Goal: Check status: Check status

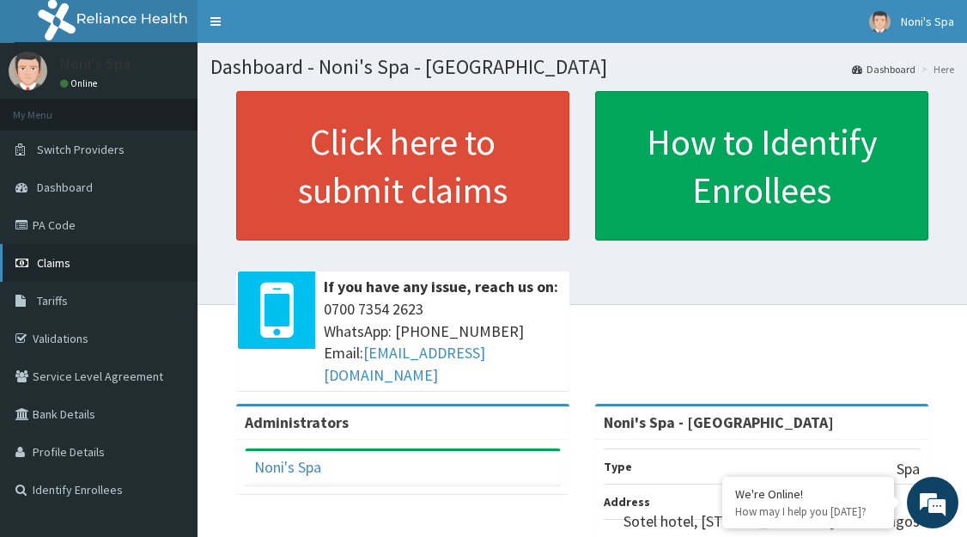
click at [75, 265] on link "Claims" at bounding box center [99, 263] width 198 height 38
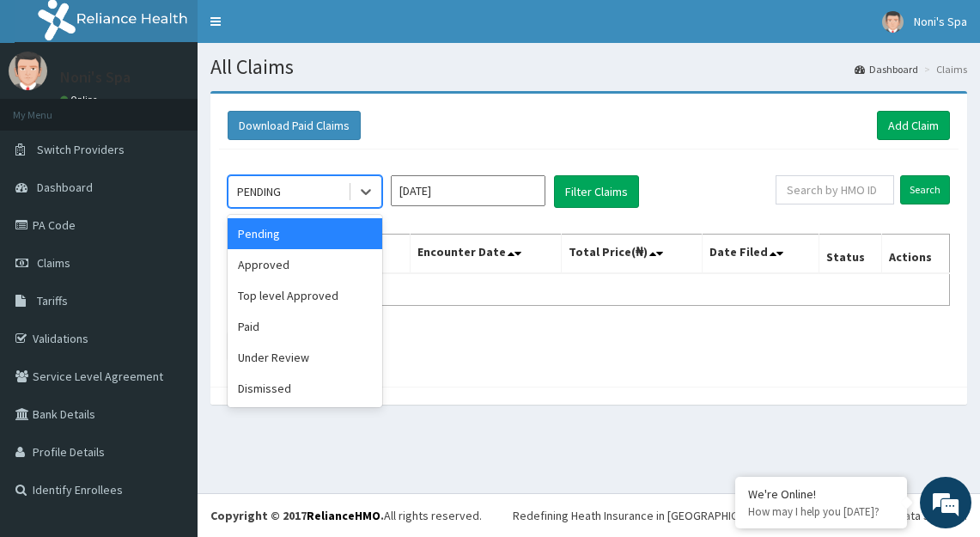
click at [307, 360] on div "Under Review" at bounding box center [305, 357] width 155 height 31
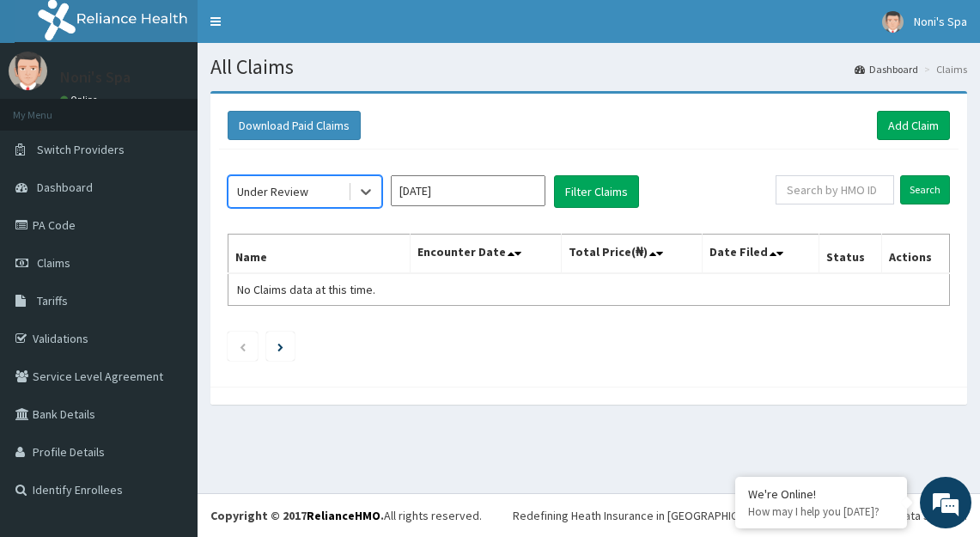
click at [492, 189] on input "[DATE]" at bounding box center [468, 190] width 155 height 31
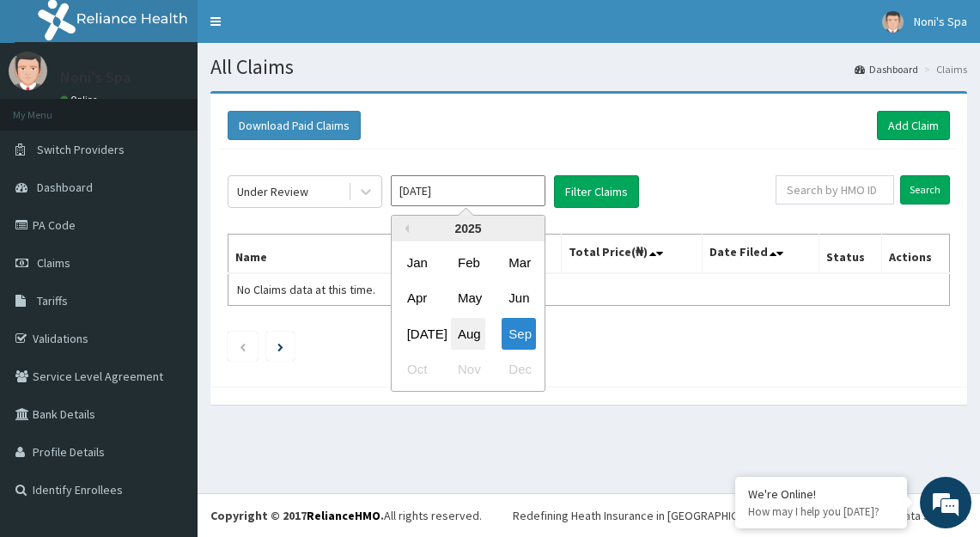
click at [473, 327] on div "Aug" at bounding box center [468, 334] width 34 height 32
type input "[DATE]"
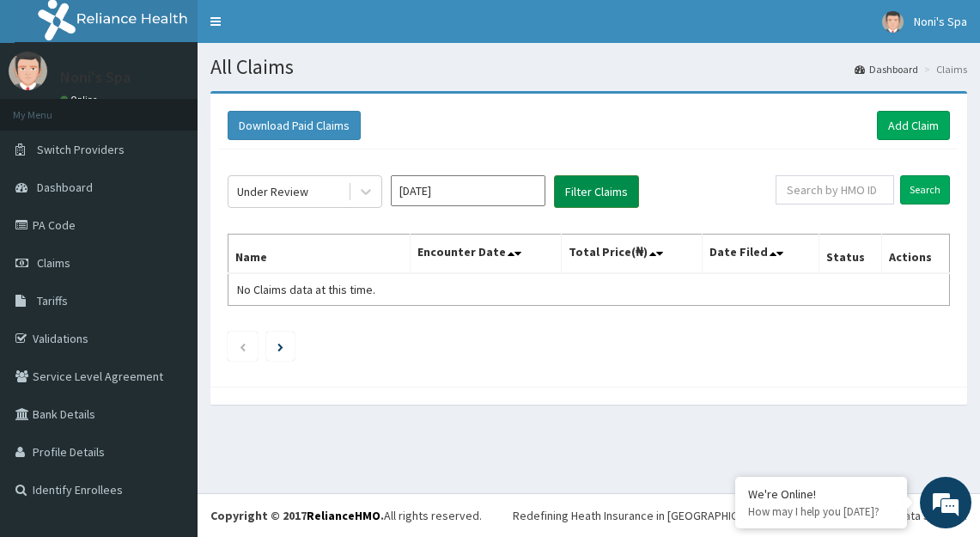
click at [605, 198] on button "Filter Claims" at bounding box center [596, 191] width 85 height 33
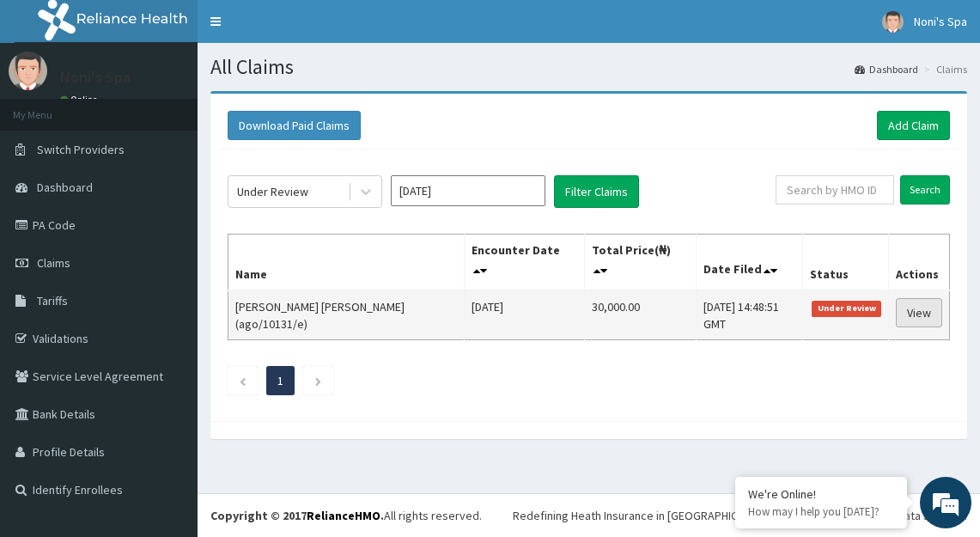
click at [916, 310] on link "View" at bounding box center [919, 312] width 46 height 29
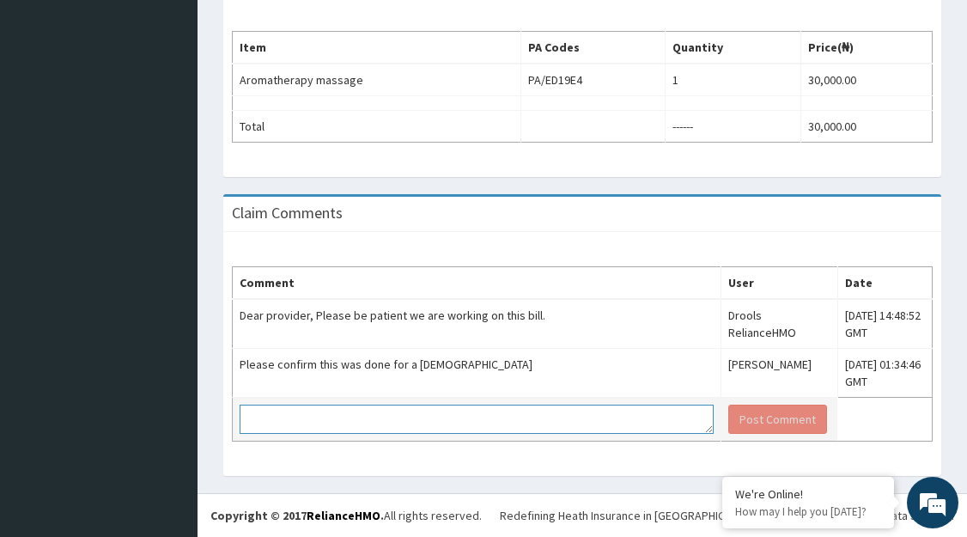
click at [394, 431] on textarea at bounding box center [477, 419] width 474 height 29
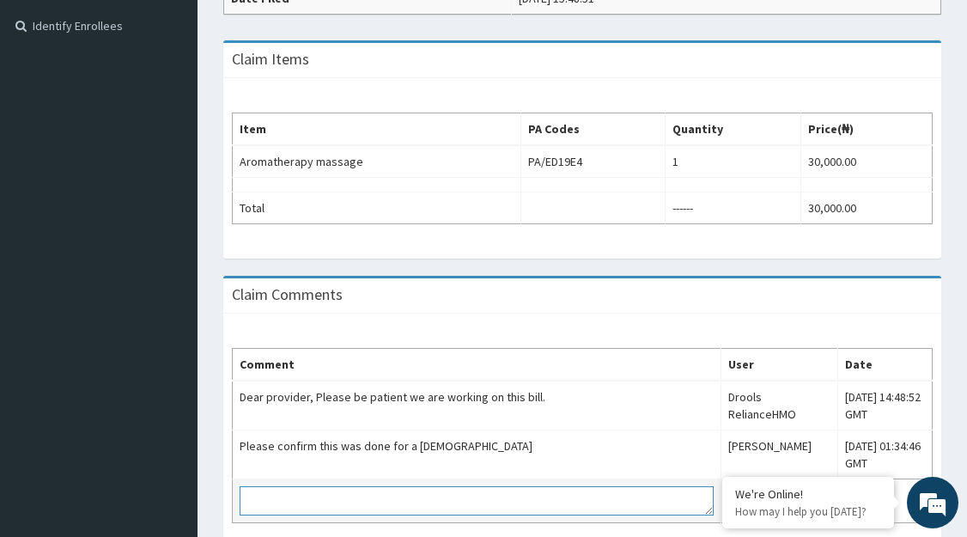
scroll to position [545, 0]
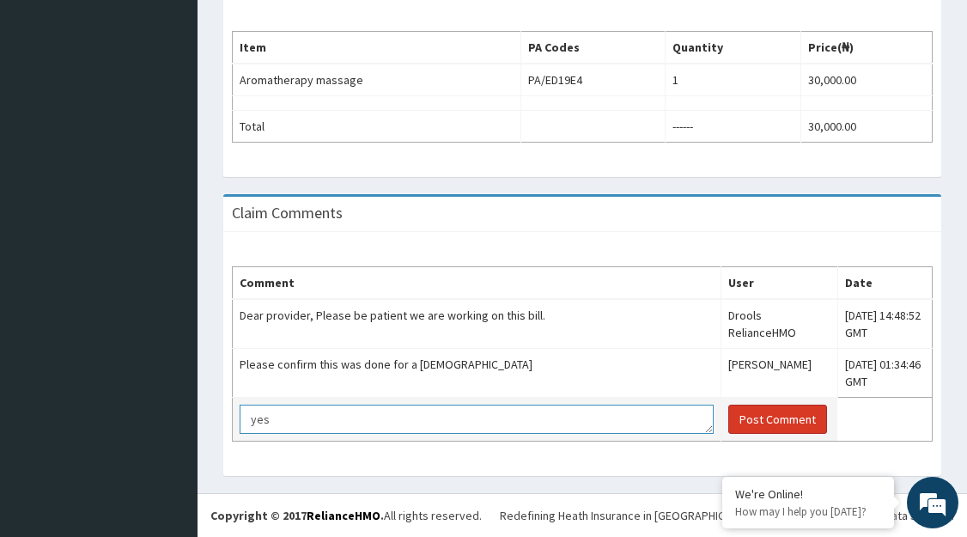
type textarea "yes"
click at [728, 415] on button "Post Comment" at bounding box center [777, 419] width 99 height 29
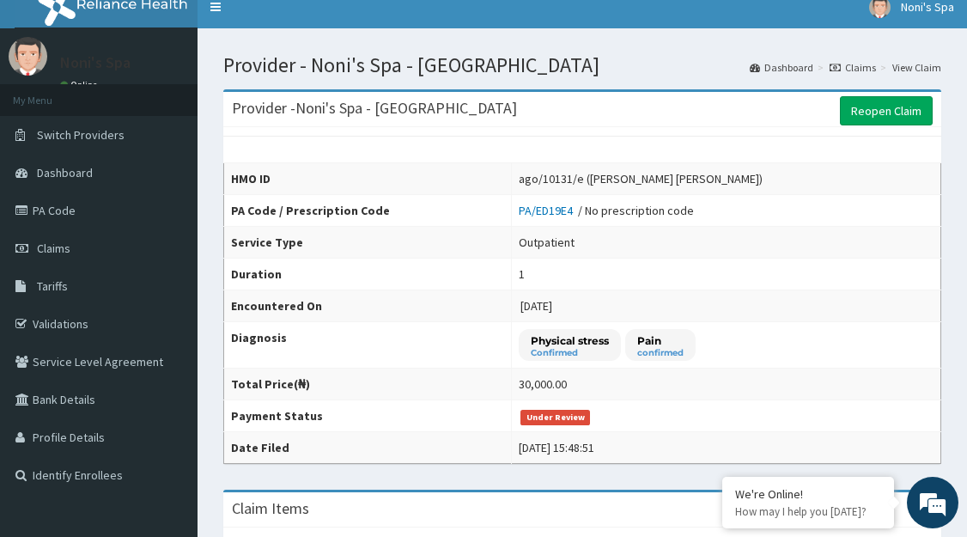
scroll to position [0, 0]
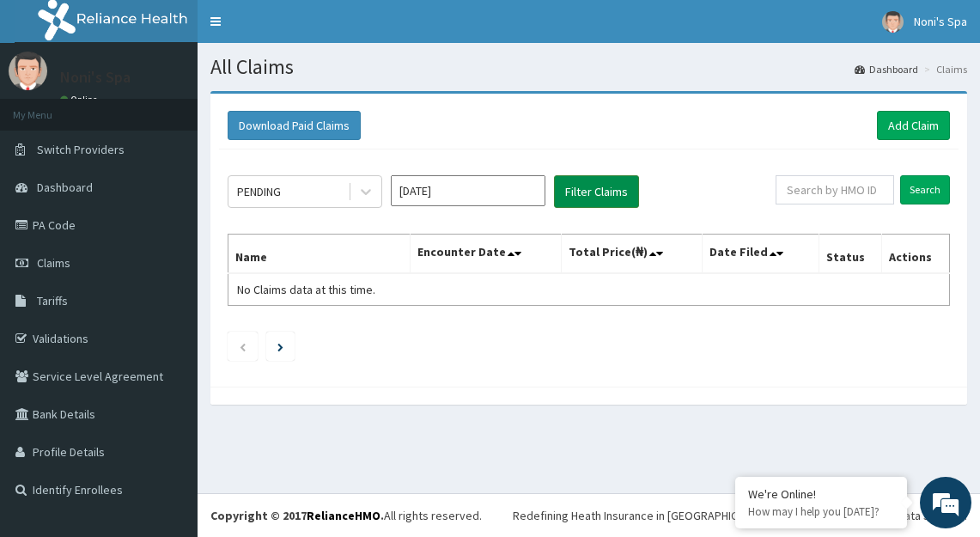
click at [577, 192] on button "Filter Claims" at bounding box center [596, 191] width 85 height 33
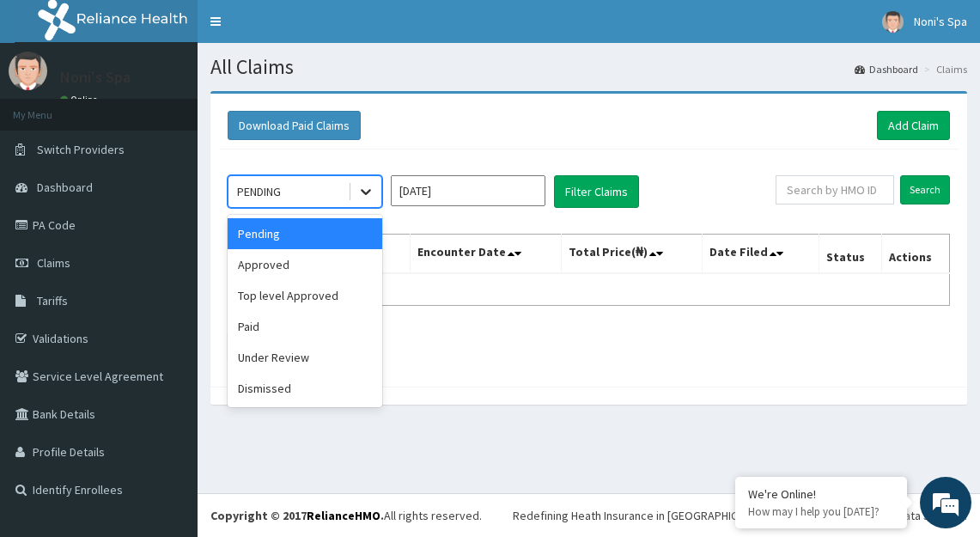
click at [368, 195] on icon at bounding box center [365, 191] width 17 height 17
click at [306, 325] on div "Paid" at bounding box center [305, 326] width 155 height 31
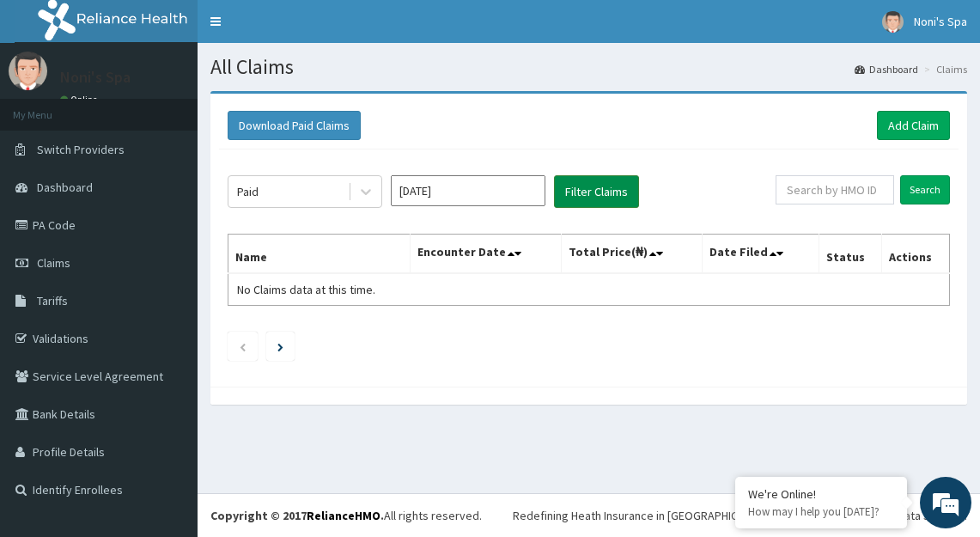
click at [599, 191] on button "Filter Claims" at bounding box center [596, 191] width 85 height 33
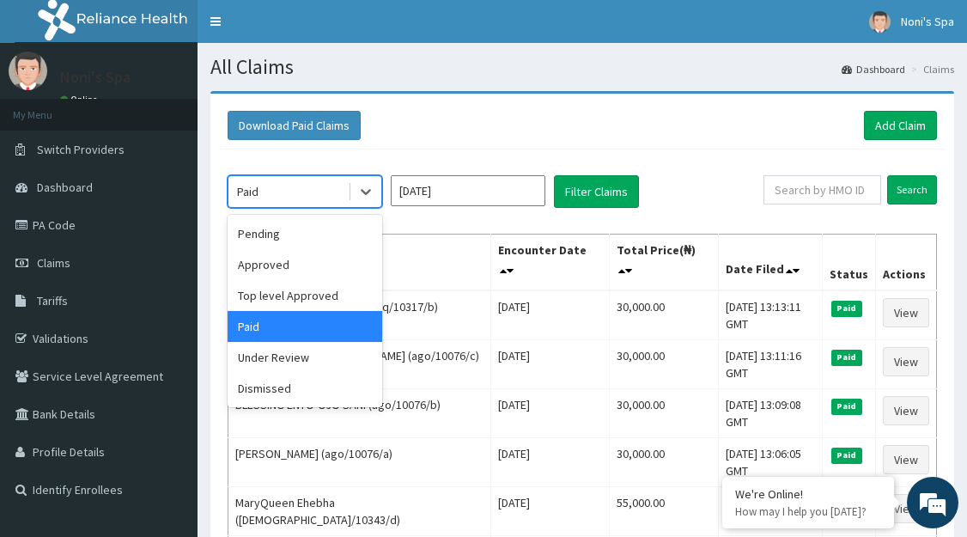
click at [325, 391] on div "Dismissed" at bounding box center [305, 388] width 155 height 31
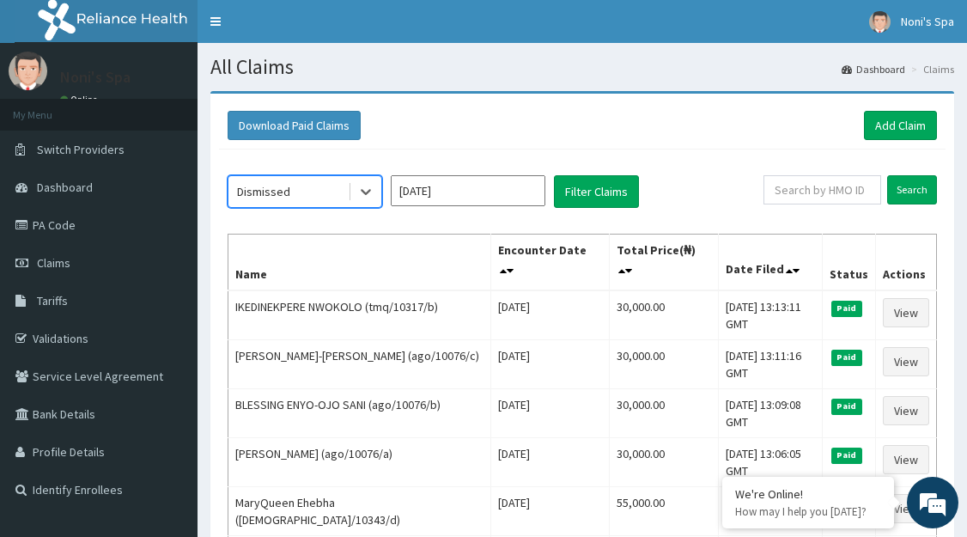
click at [509, 192] on input "[DATE]" at bounding box center [468, 190] width 155 height 31
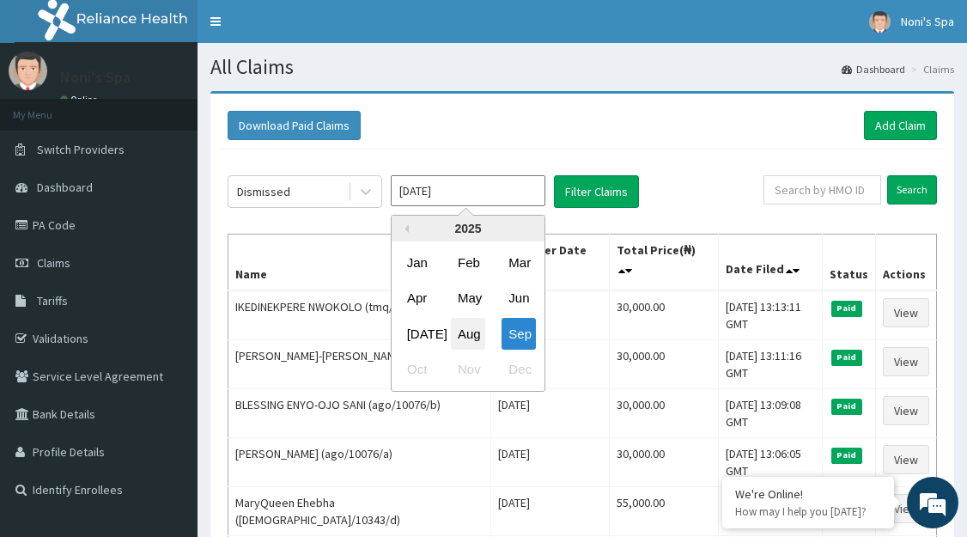
click at [469, 341] on div "Aug" at bounding box center [468, 334] width 34 height 32
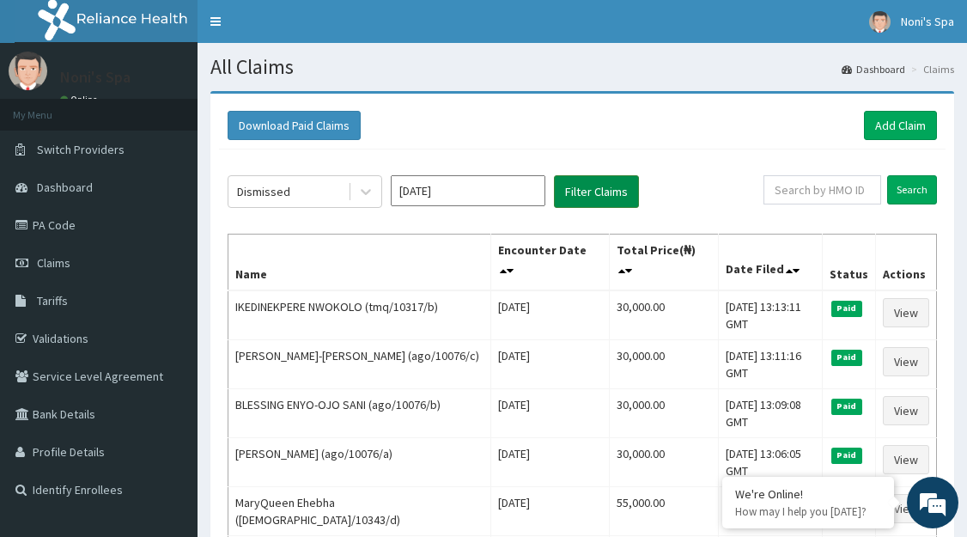
click at [609, 195] on button "Filter Claims" at bounding box center [596, 191] width 85 height 33
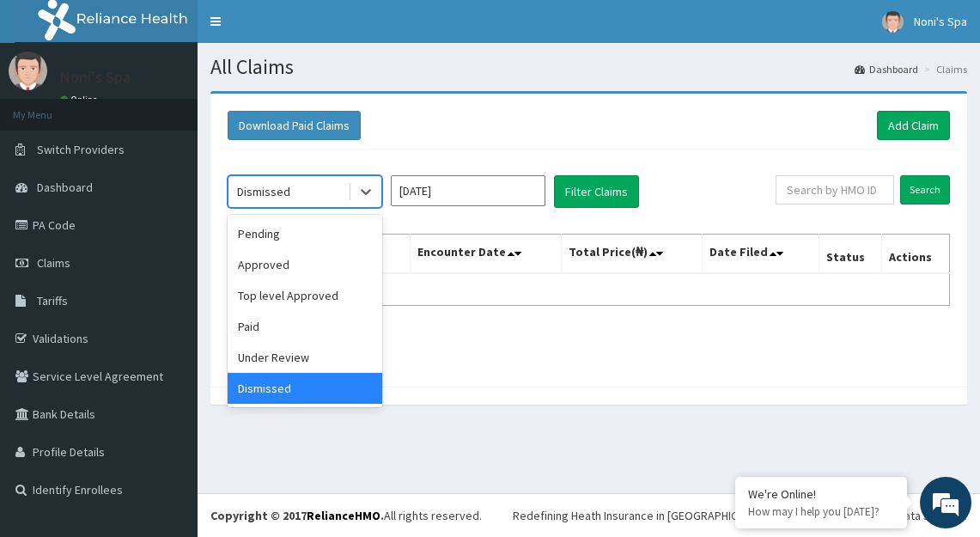
click at [315, 237] on div "Pending" at bounding box center [305, 233] width 155 height 31
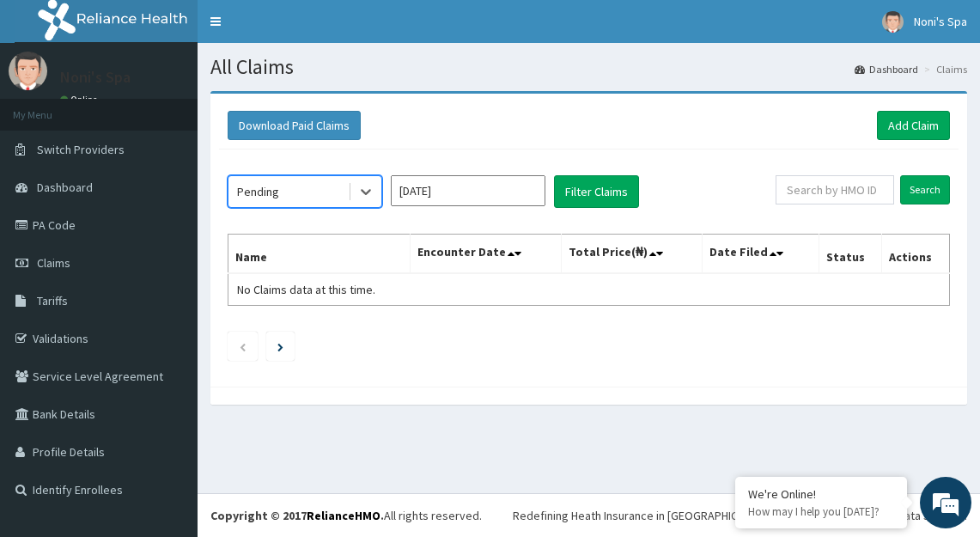
click at [511, 189] on input "[DATE]" at bounding box center [468, 190] width 155 height 31
click at [730, 130] on div "Download Paid Claims Add Claim" at bounding box center [589, 125] width 722 height 29
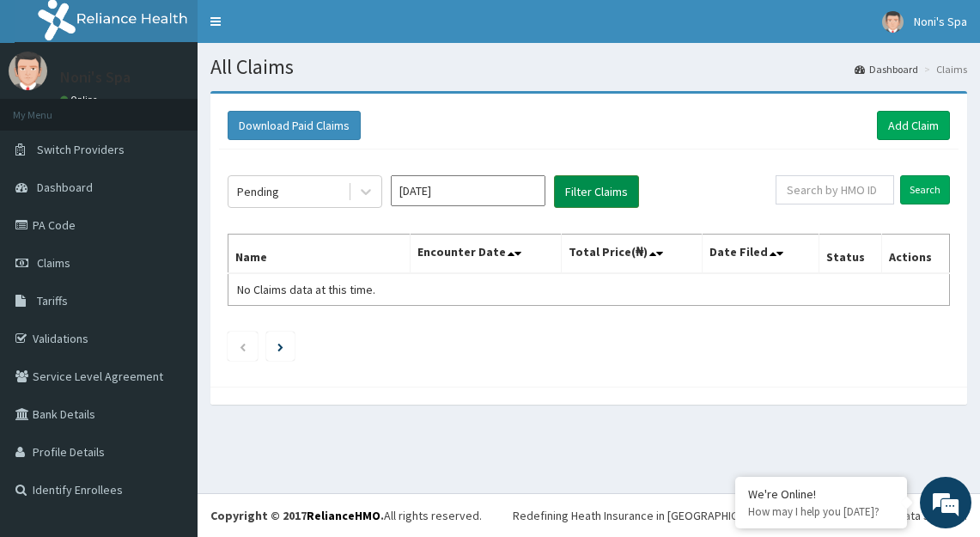
click at [595, 196] on button "Filter Claims" at bounding box center [596, 191] width 85 height 33
click at [604, 194] on button "Filter Claims" at bounding box center [596, 191] width 85 height 33
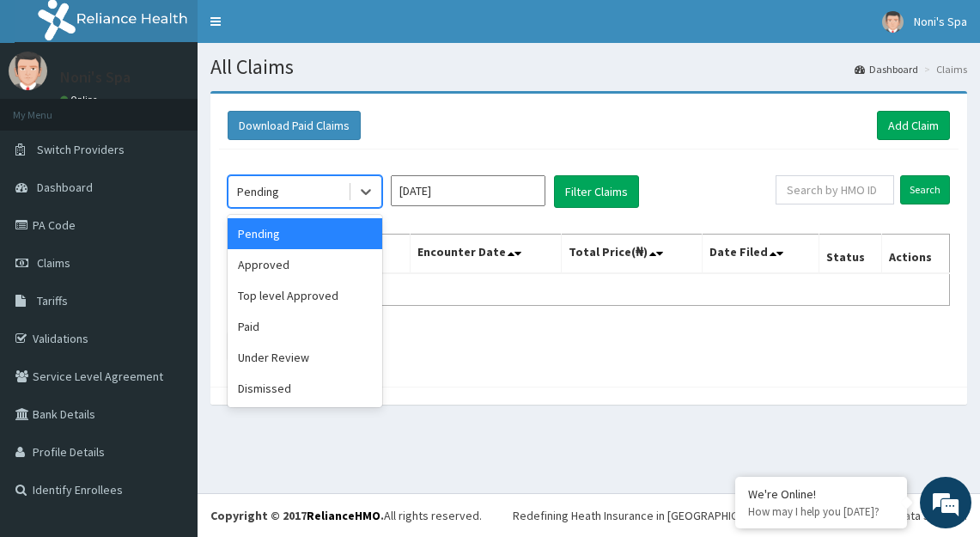
click at [331, 301] on div "Top level Approved" at bounding box center [305, 295] width 155 height 31
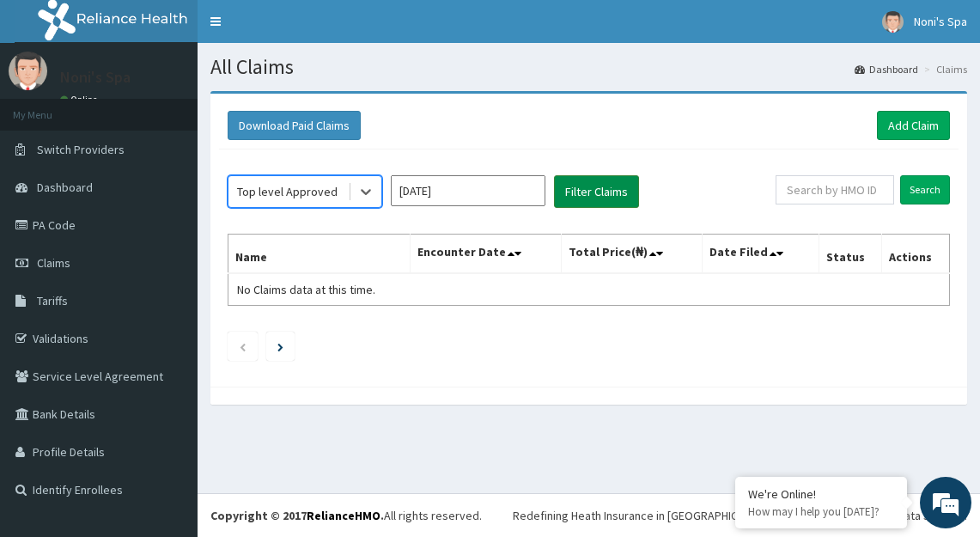
click at [617, 198] on button "Filter Claims" at bounding box center [596, 191] width 85 height 33
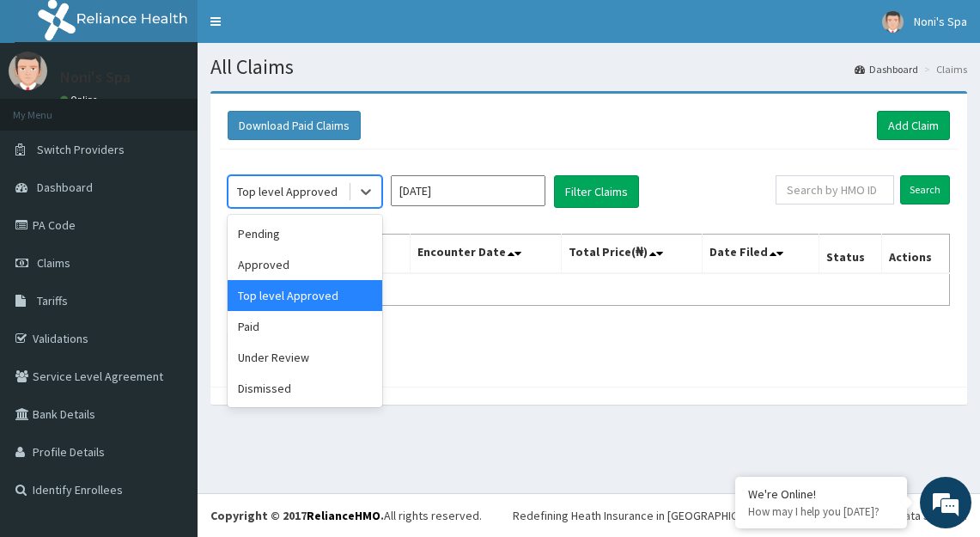
click at [314, 368] on div "Under Review" at bounding box center [305, 357] width 155 height 31
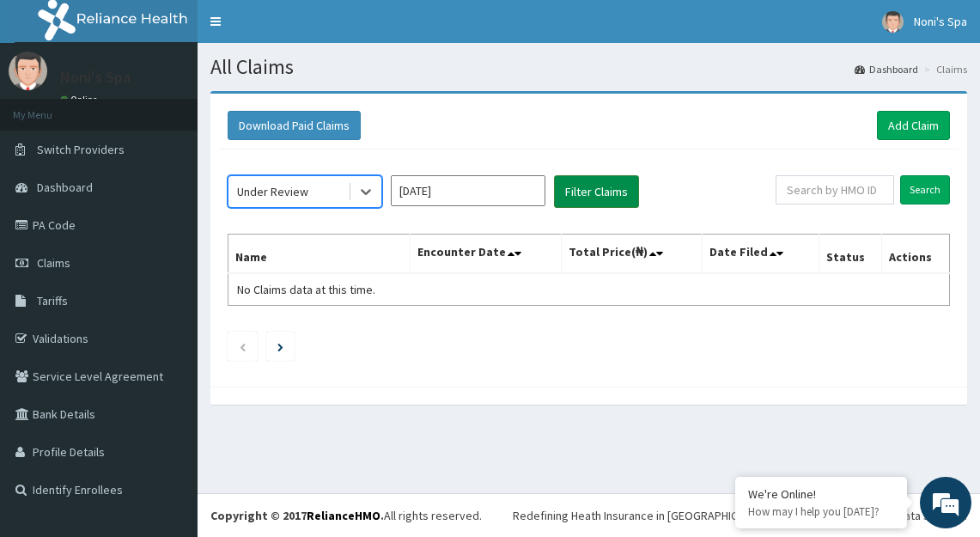
click at [614, 196] on button "Filter Claims" at bounding box center [596, 191] width 85 height 33
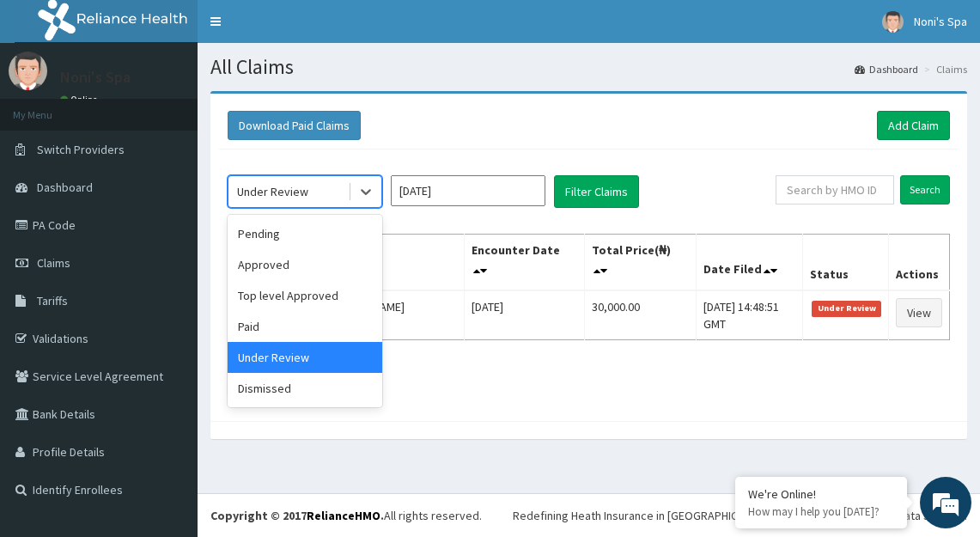
click at [307, 268] on div "Approved" at bounding box center [305, 264] width 155 height 31
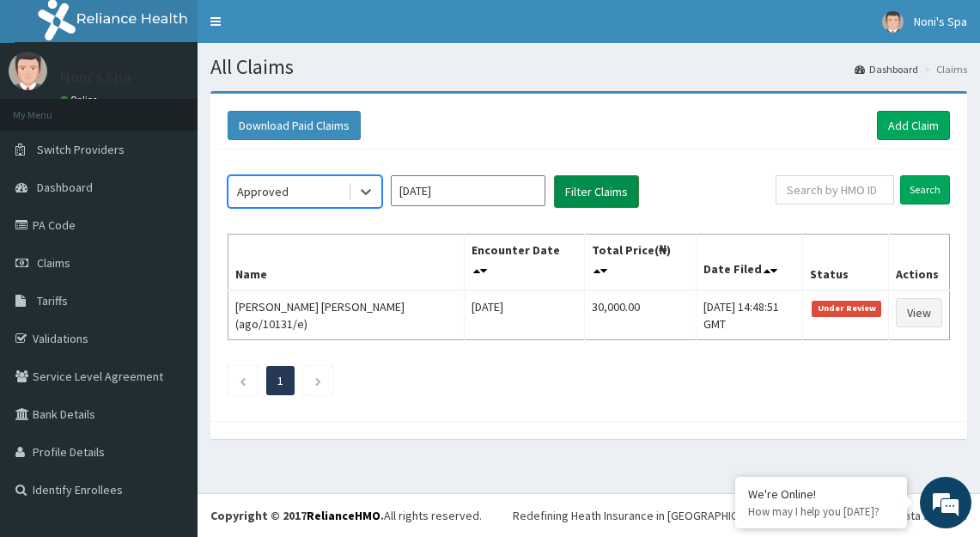
click at [598, 196] on button "Filter Claims" at bounding box center [596, 191] width 85 height 33
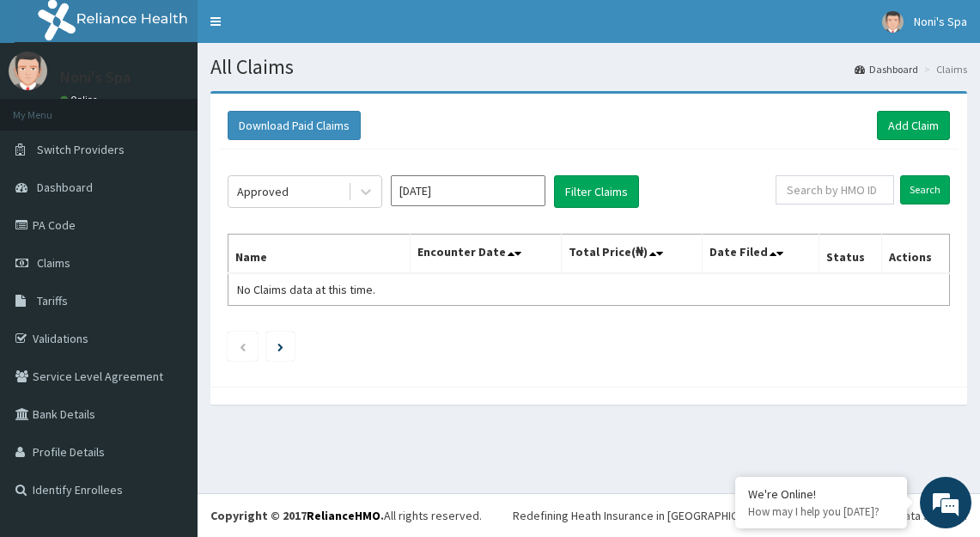
click at [498, 196] on input "[DATE]" at bounding box center [468, 190] width 155 height 31
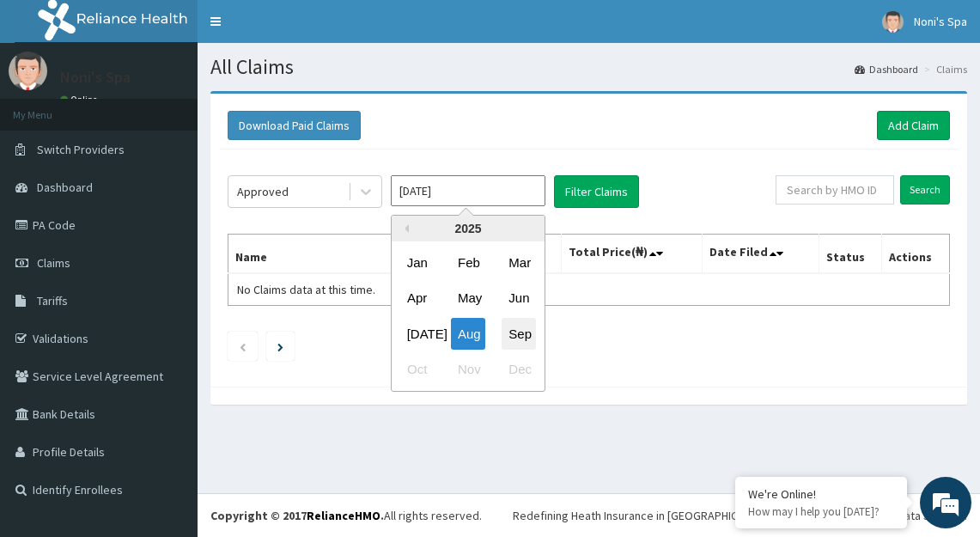
click at [520, 347] on div "Sep" at bounding box center [519, 334] width 34 height 32
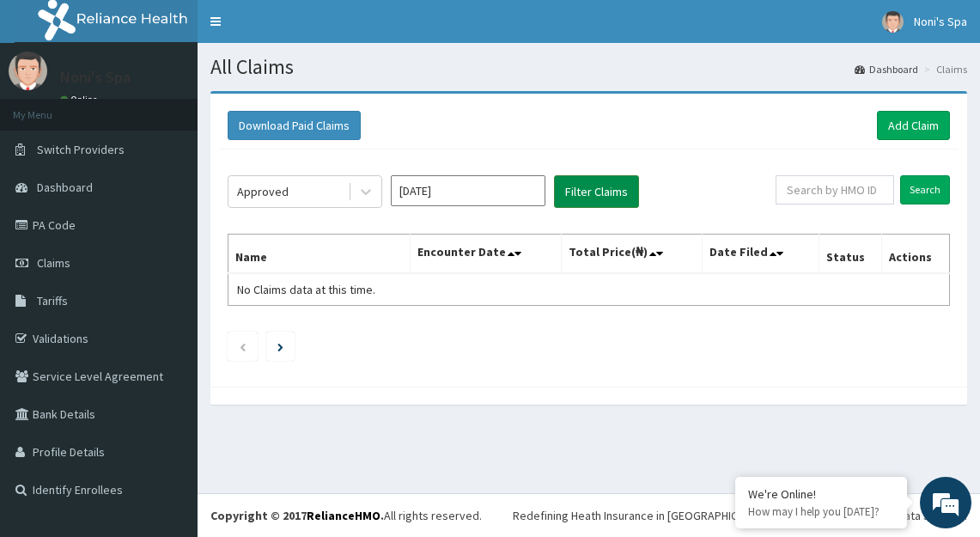
click at [604, 198] on button "Filter Claims" at bounding box center [596, 191] width 85 height 33
click at [590, 194] on button "Filter Claims" at bounding box center [596, 191] width 85 height 33
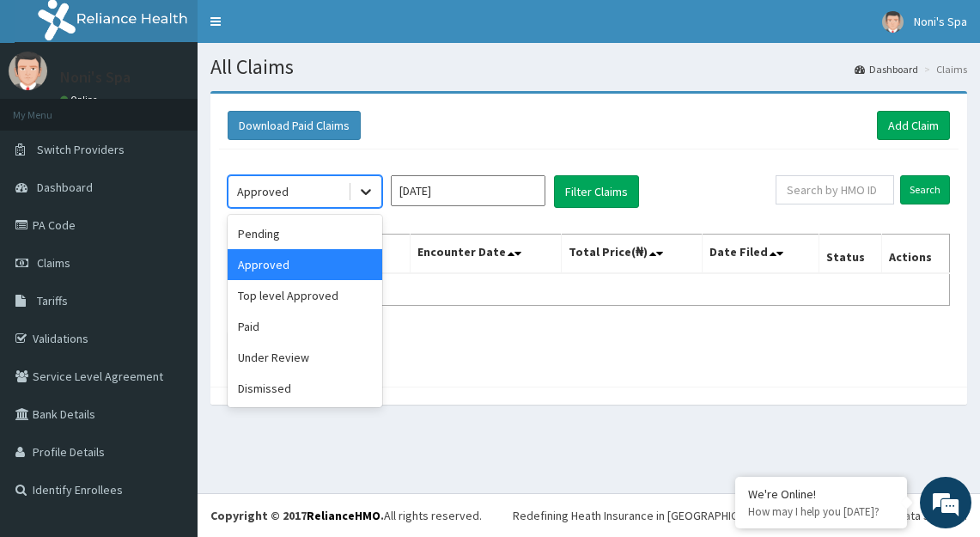
click at [368, 192] on icon at bounding box center [366, 193] width 10 height 6
click at [292, 359] on div "Under Review" at bounding box center [305, 357] width 155 height 31
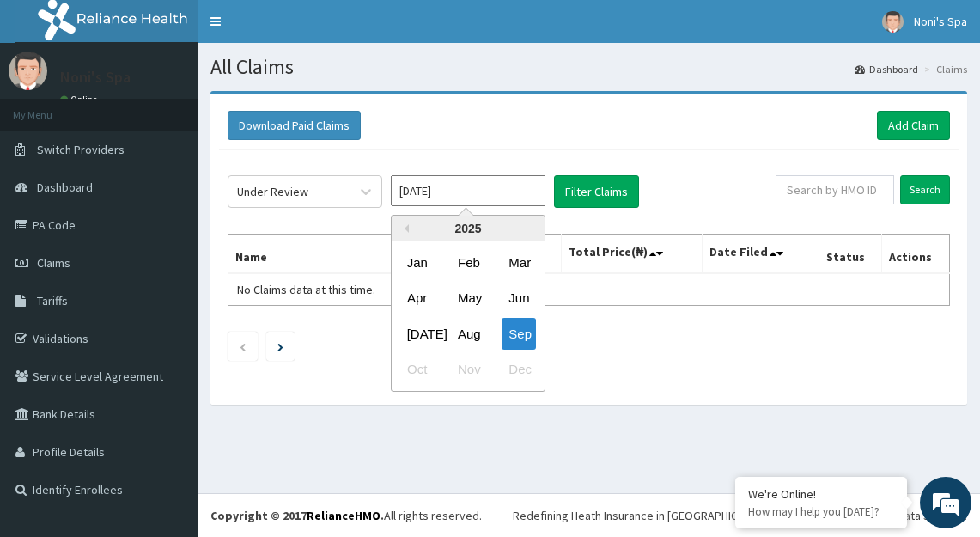
click at [511, 189] on input "[DATE]" at bounding box center [468, 190] width 155 height 31
click at [474, 334] on div "Aug" at bounding box center [468, 334] width 34 height 32
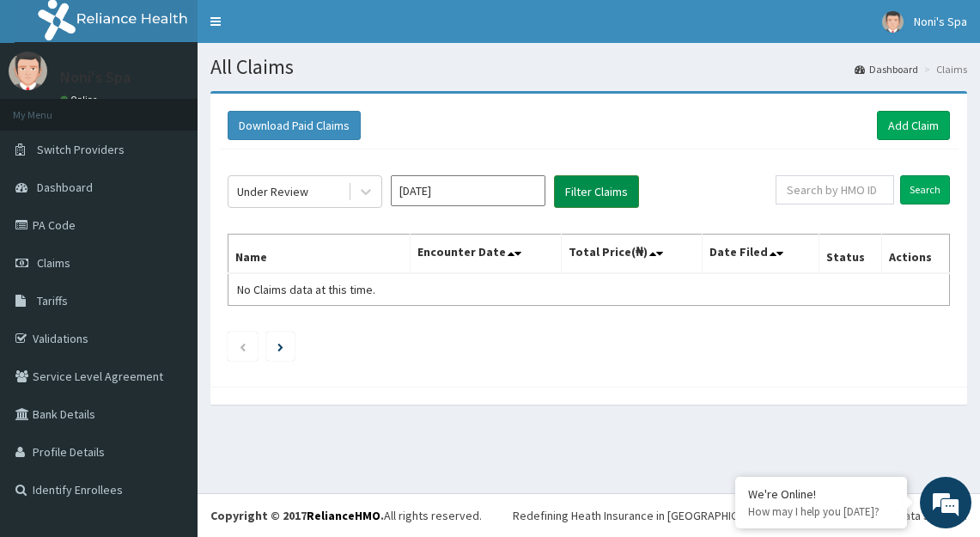
click at [609, 186] on button "Filter Claims" at bounding box center [596, 191] width 85 height 33
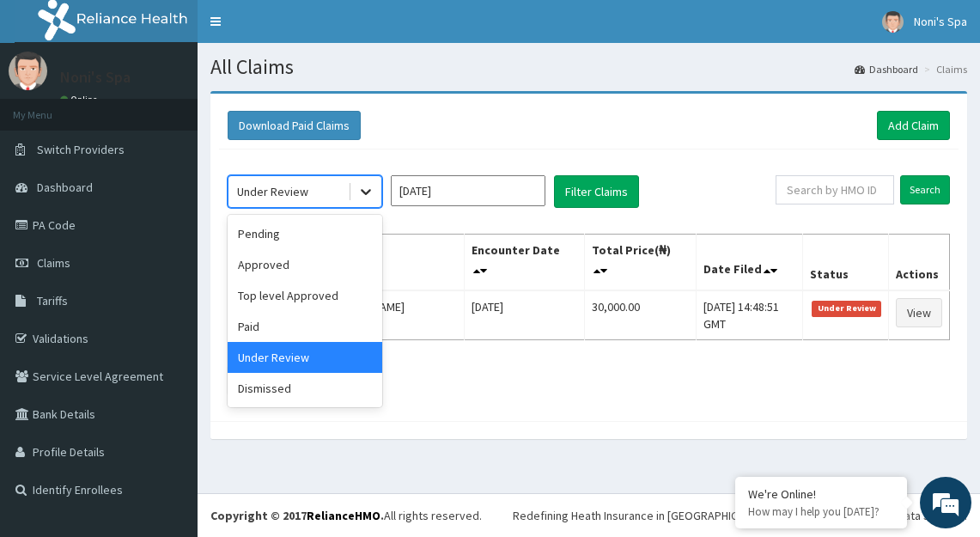
click at [368, 199] on icon at bounding box center [365, 191] width 17 height 17
click at [344, 354] on div "Under Review" at bounding box center [305, 357] width 155 height 31
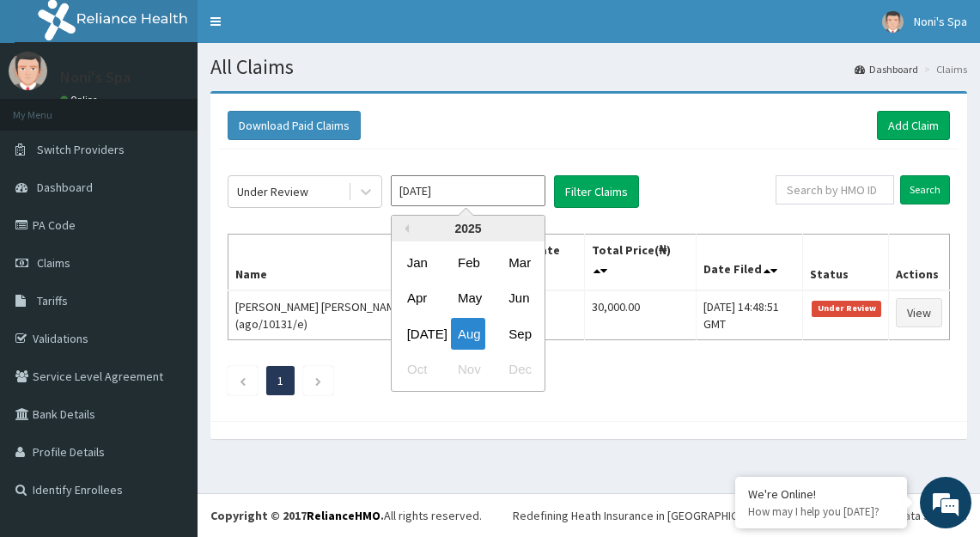
click at [500, 190] on input "[DATE]" at bounding box center [468, 190] width 155 height 31
click at [527, 336] on div "Sep" at bounding box center [519, 334] width 34 height 32
type input "[DATE]"
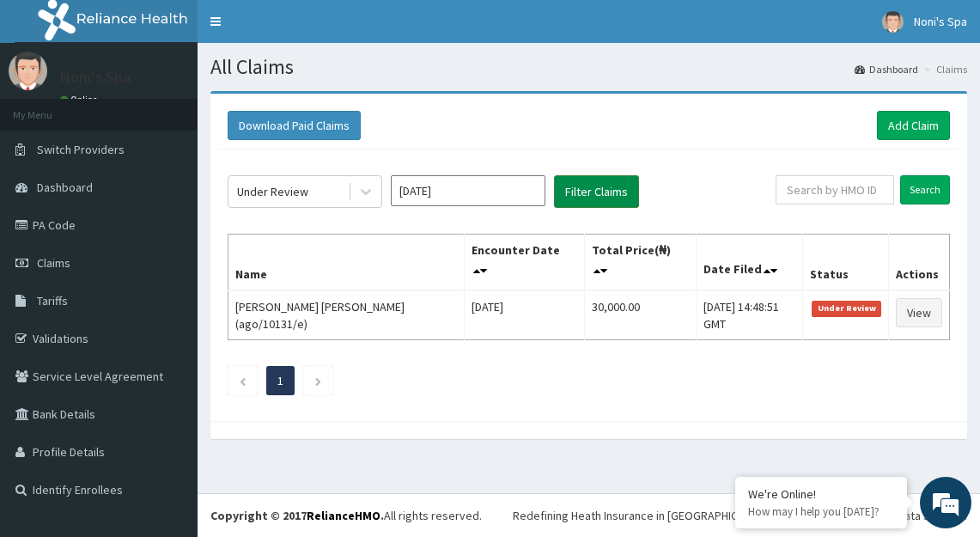
click at [603, 195] on button "Filter Claims" at bounding box center [596, 191] width 85 height 33
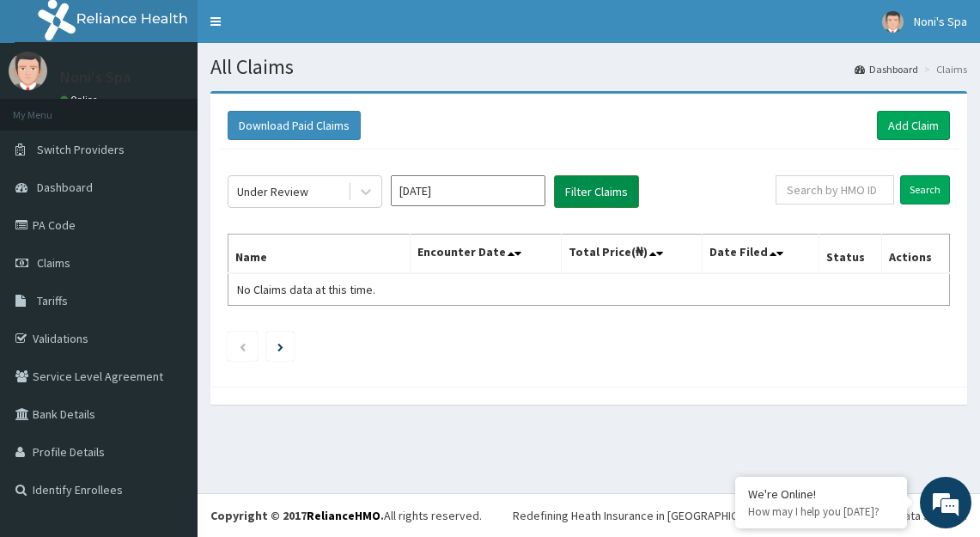
click at [596, 189] on button "Filter Claims" at bounding box center [596, 191] width 85 height 33
